Goal: Information Seeking & Learning: Learn about a topic

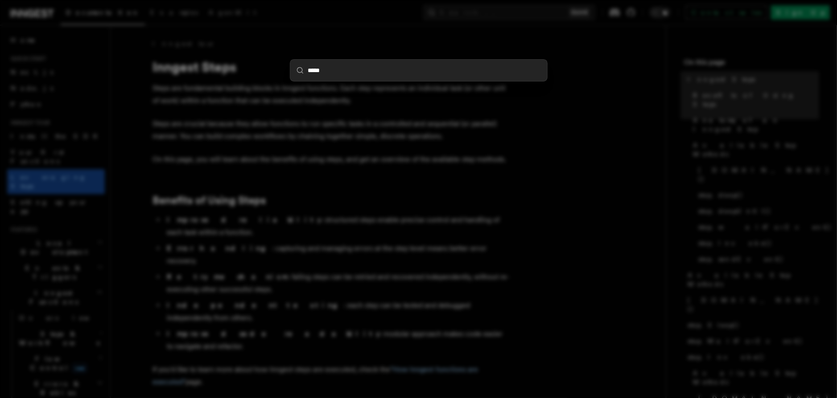
type input "******"
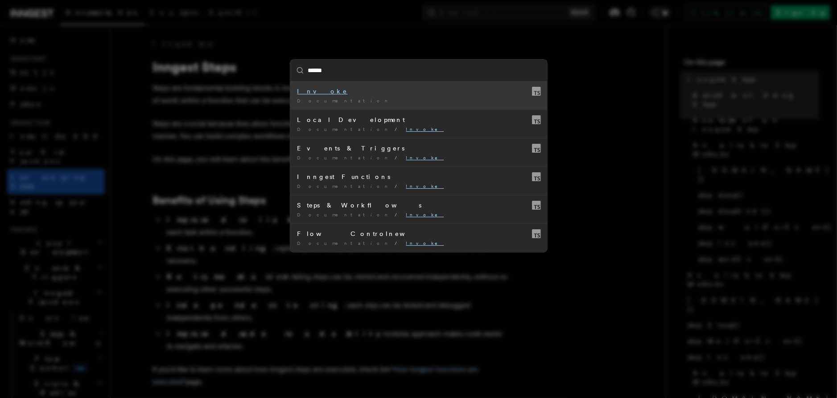
click at [302, 89] on mark "Invoke" at bounding box center [322, 91] width 50 height 7
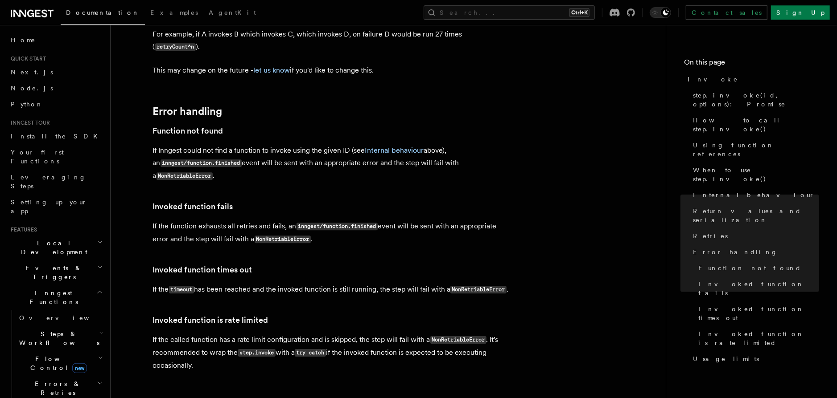
scroll to position [1884, 0]
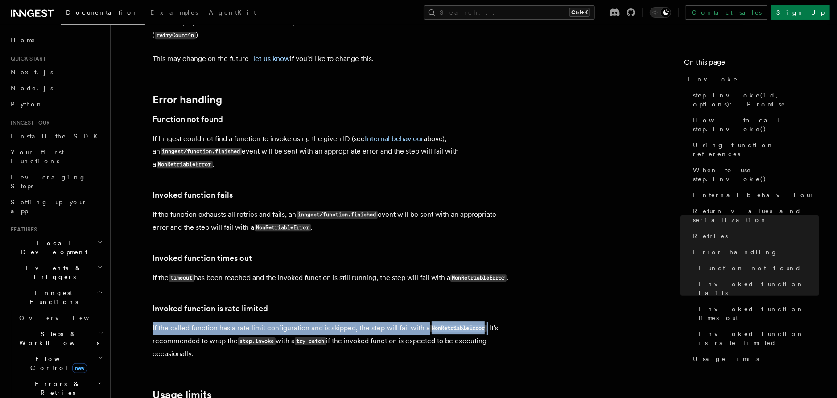
drag, startPoint x: 493, startPoint y: 211, endPoint x: 147, endPoint y: 215, distance: 346.8
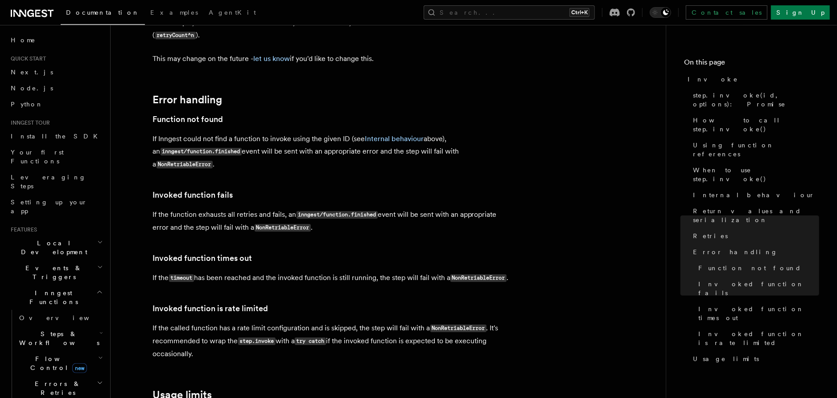
click at [481, 303] on h3 "Invoked function is rate limited" at bounding box center [331, 309] width 357 height 12
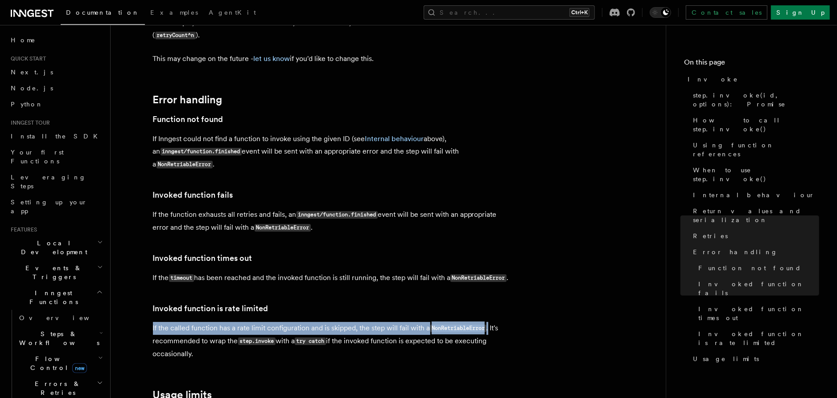
drag, startPoint x: 153, startPoint y: 208, endPoint x: 493, endPoint y: 213, distance: 340.6
click at [493, 322] on p "If the called function has a rate limit configuration and is skipped, the step …" at bounding box center [331, 341] width 357 height 38
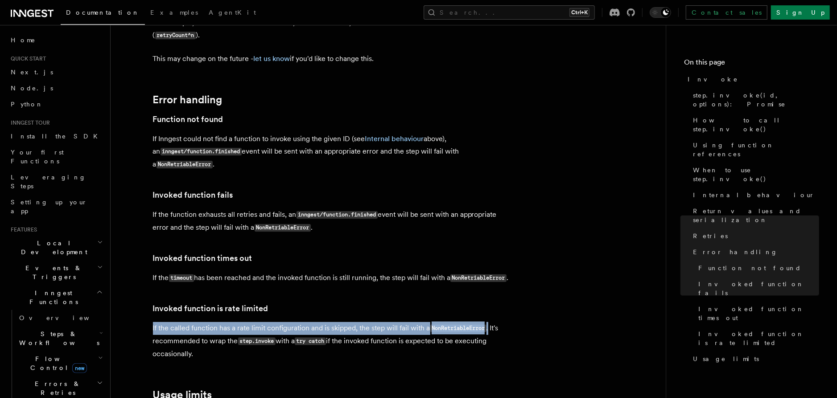
drag, startPoint x: 493, startPoint y: 212, endPoint x: 137, endPoint y: 208, distance: 356.1
copy p "If the called function has a rate limit configuration and is skipped, the step …"
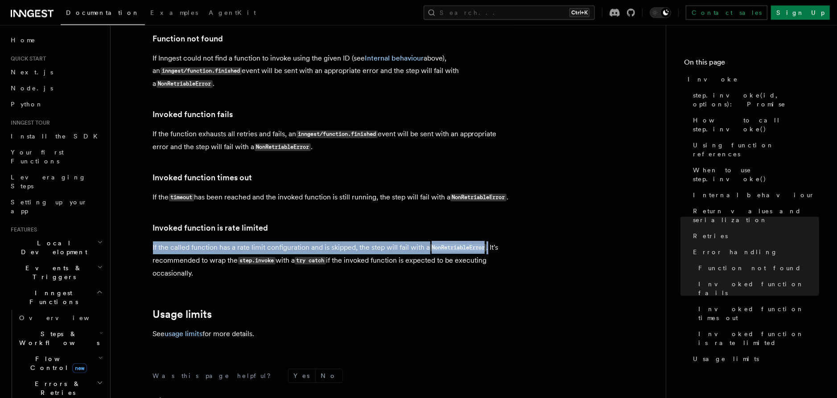
scroll to position [1966, 0]
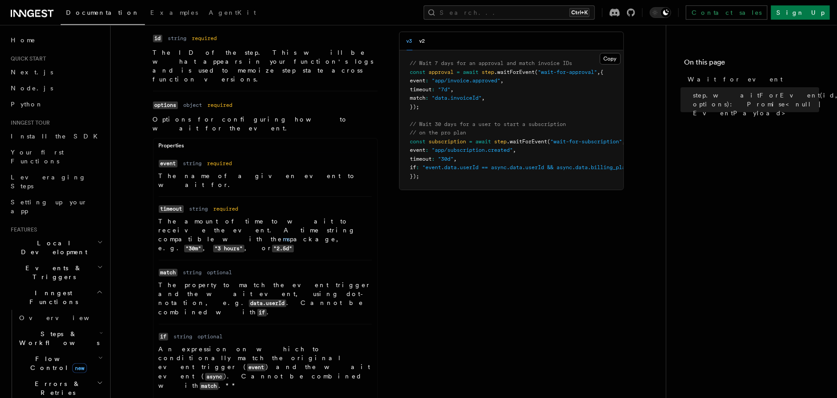
scroll to position [61, 0]
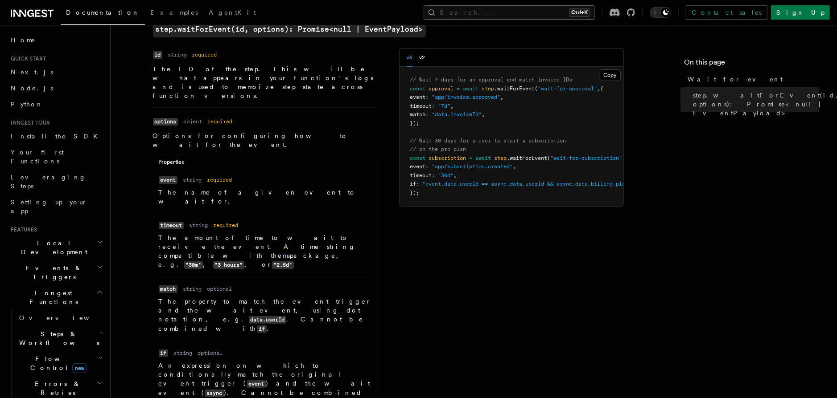
click at [511, 16] on button "Search... Ctrl+K" at bounding box center [508, 12] width 171 height 14
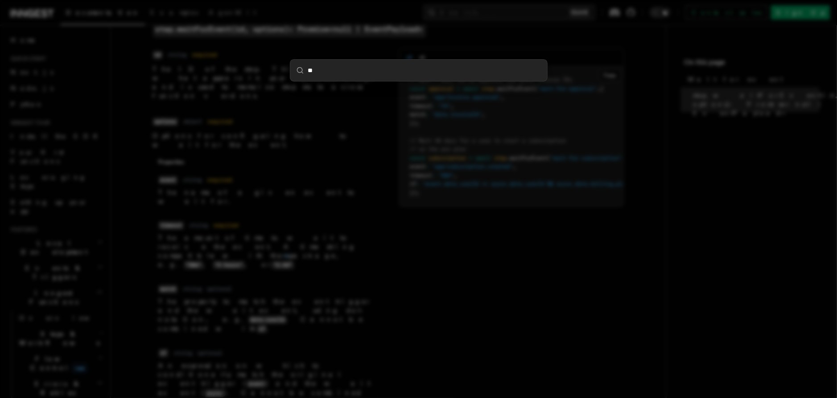
type input "***"
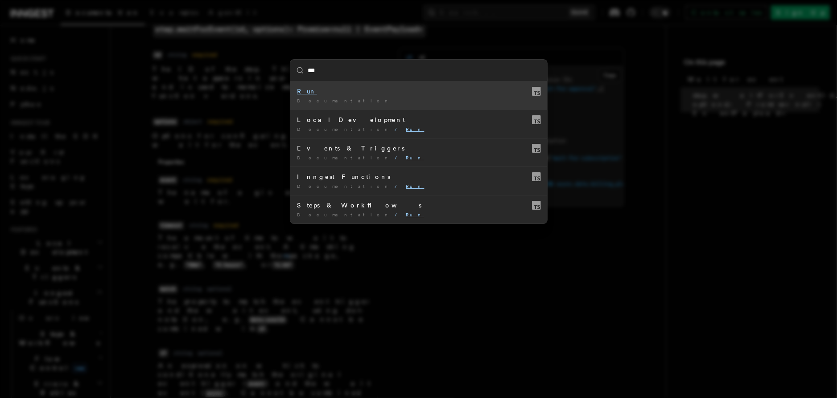
click at [304, 90] on mark "Run" at bounding box center [307, 91] width 20 height 7
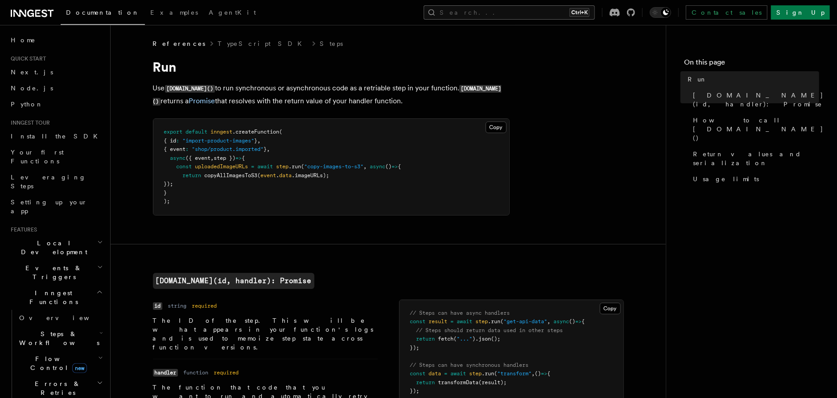
click at [529, 15] on button "Search... Ctrl+K" at bounding box center [508, 12] width 171 height 14
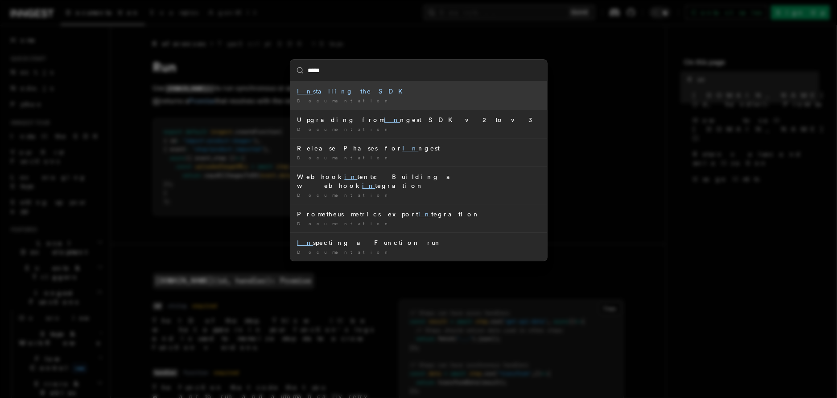
type input "******"
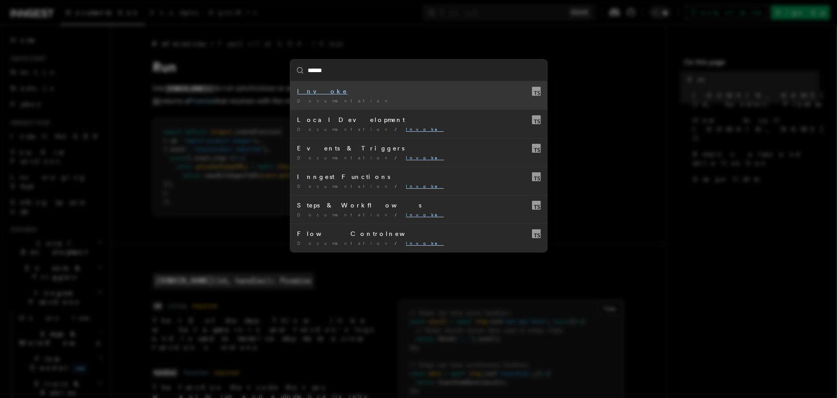
click at [309, 88] on mark "Invoke" at bounding box center [322, 91] width 50 height 7
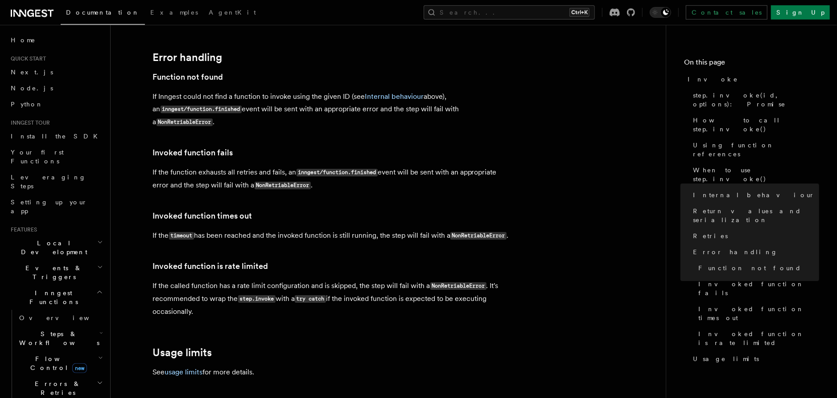
scroll to position [1945, 0]
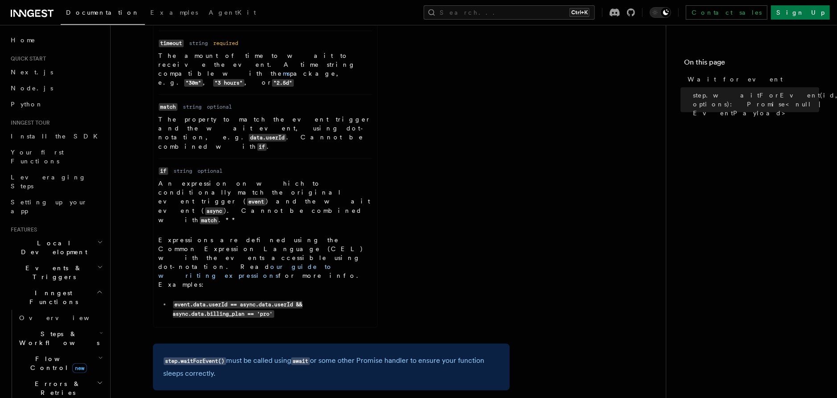
scroll to position [283, 0]
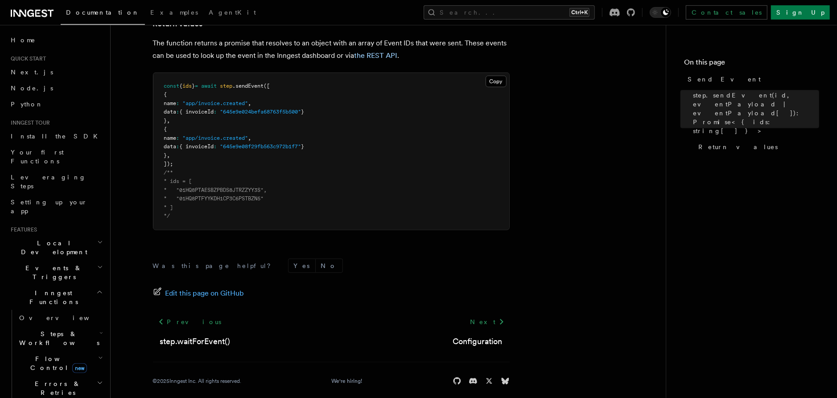
scroll to position [619, 0]
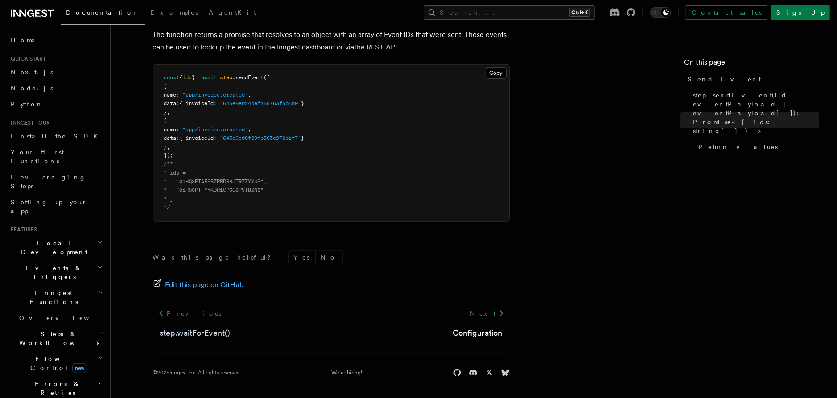
click at [187, 335] on link "step.waitForEvent()" at bounding box center [195, 333] width 70 height 12
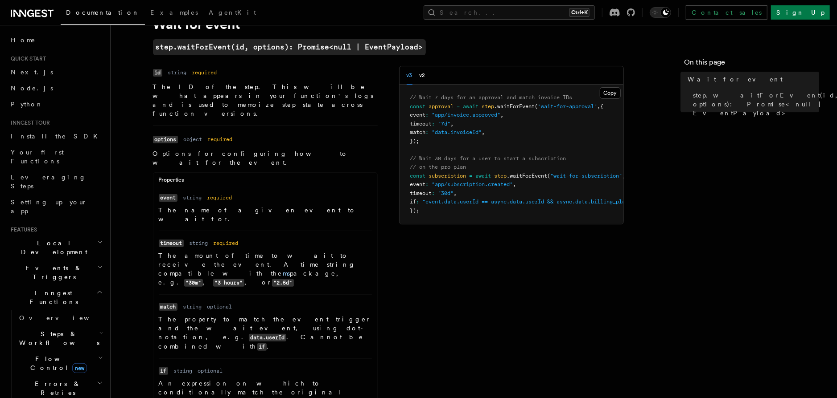
scroll to position [61, 0]
